Goal: Task Accomplishment & Management: Manage account settings

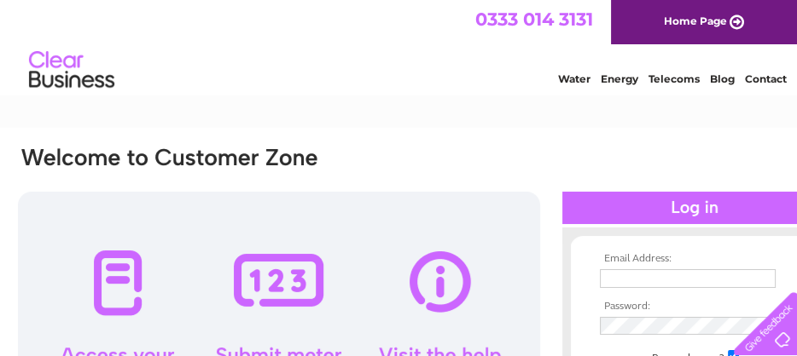
type input "[EMAIL_ADDRESS][DOMAIN_NAME]"
click at [768, 77] on link "Contact" at bounding box center [766, 78] width 42 height 13
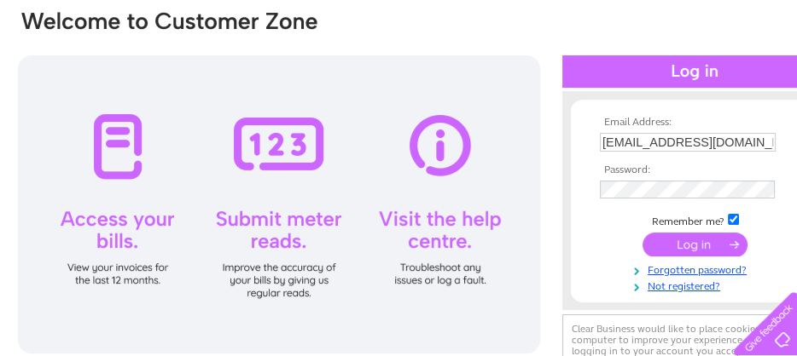
scroll to position [171, 0]
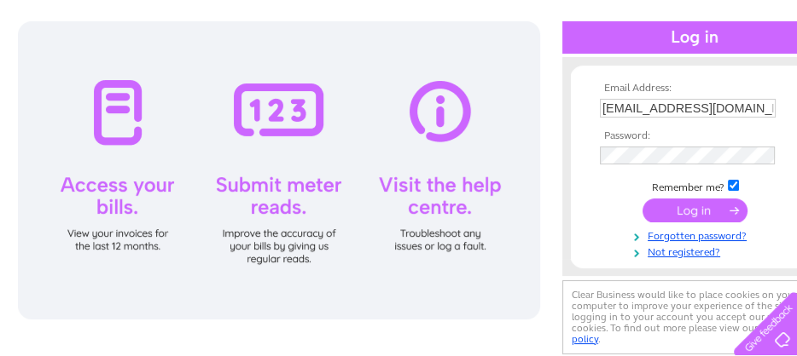
click at [694, 215] on input "submit" at bounding box center [694, 211] width 105 height 24
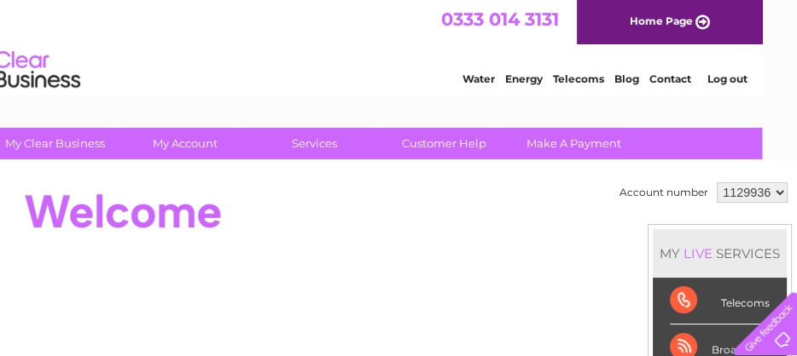
scroll to position [0, 47]
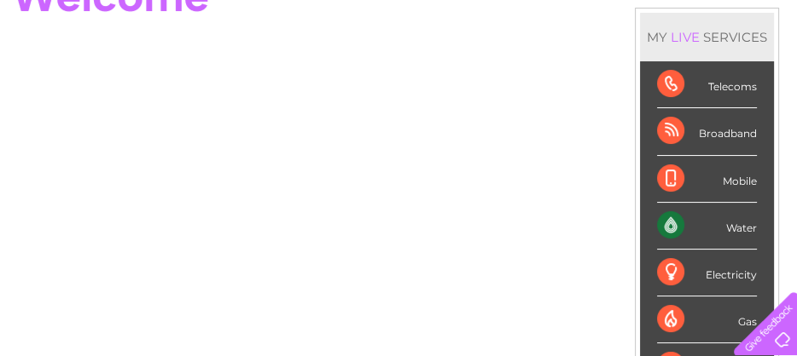
scroll to position [251, 47]
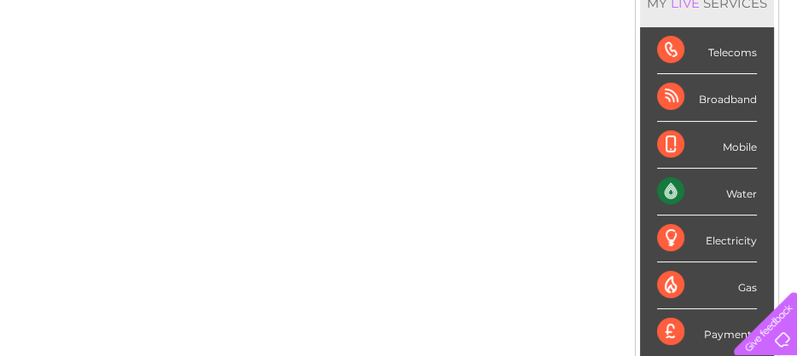
click at [736, 194] on div "Water" at bounding box center [707, 192] width 100 height 47
click at [669, 187] on div "Water" at bounding box center [707, 192] width 100 height 47
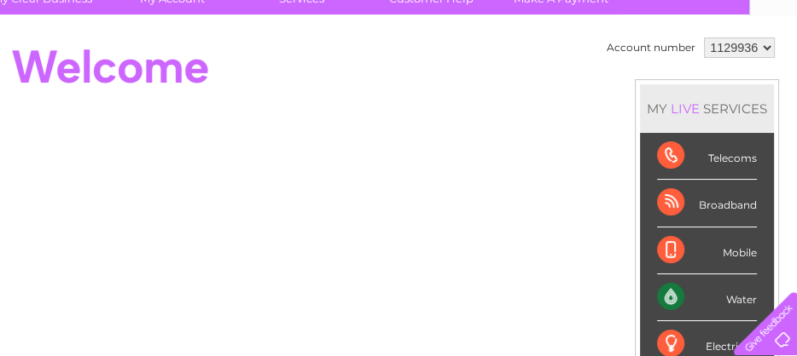
scroll to position [111, 47]
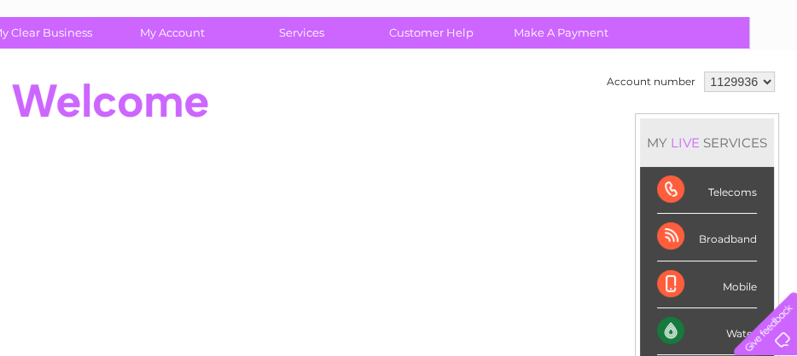
click at [763, 79] on select "1129936" at bounding box center [739, 82] width 71 height 20
click at [704, 72] on select "1129936" at bounding box center [739, 82] width 71 height 20
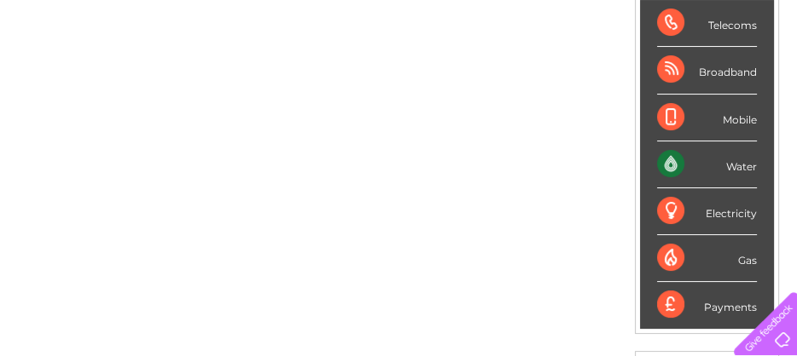
scroll to position [213, 47]
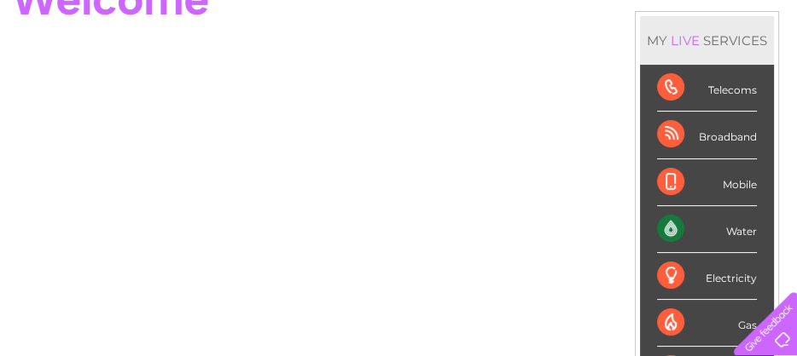
click at [674, 38] on div "LIVE" at bounding box center [685, 40] width 36 height 16
click at [675, 38] on div "LIVE" at bounding box center [685, 40] width 36 height 16
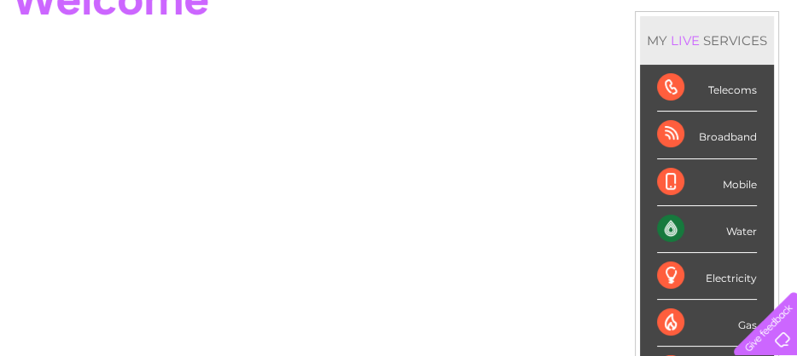
drag, startPoint x: 675, startPoint y: 35, endPoint x: 713, endPoint y: 55, distance: 42.3
click at [713, 55] on div "MY LIVE SERVICES" at bounding box center [707, 40] width 134 height 49
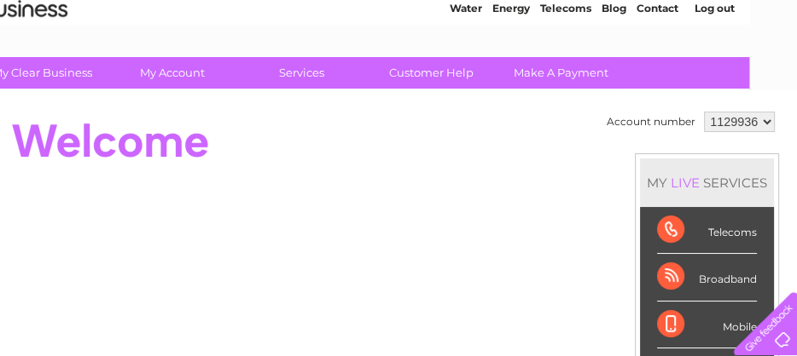
scroll to position [0, 47]
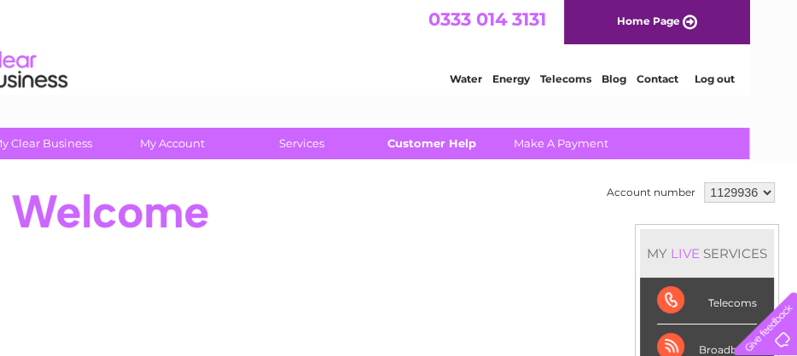
click at [457, 138] on link "Customer Help" at bounding box center [431, 144] width 141 height 32
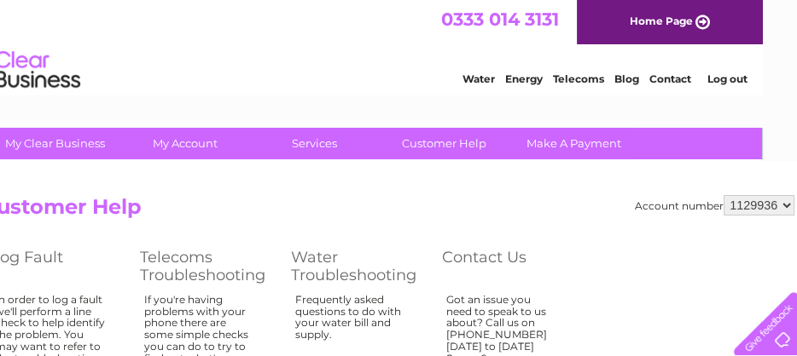
scroll to position [0, 47]
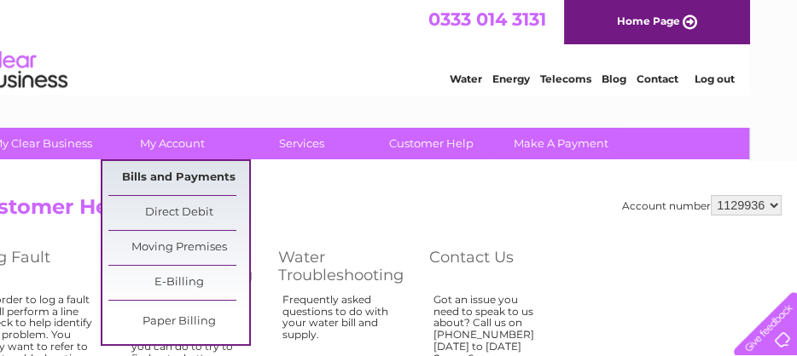
click at [163, 171] on link "Bills and Payments" at bounding box center [178, 178] width 141 height 34
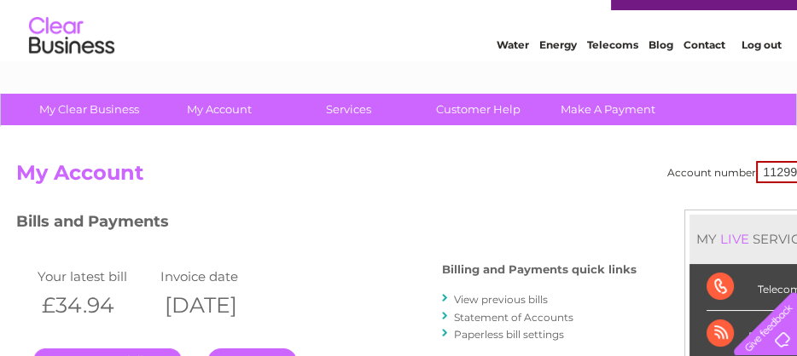
scroll to position [68, 0]
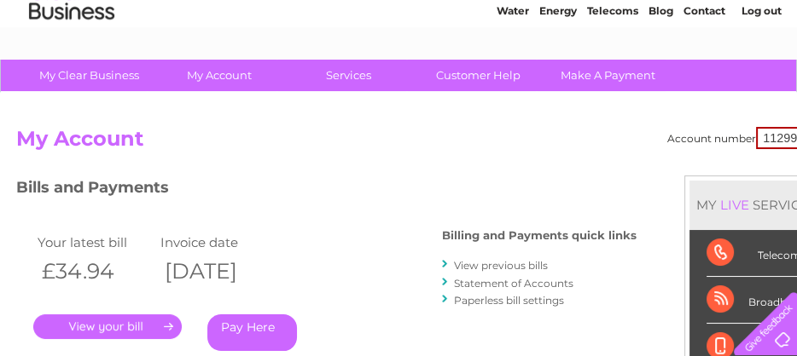
click at [113, 325] on link "." at bounding box center [107, 327] width 148 height 25
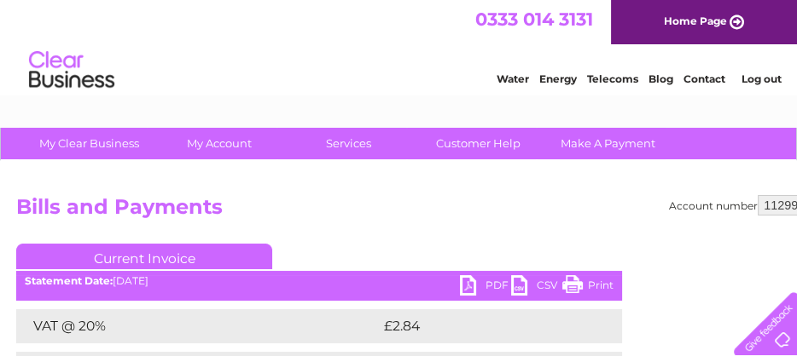
click at [490, 281] on link "PDF" at bounding box center [485, 287] width 51 height 25
